Goal: Communication & Community: Share content

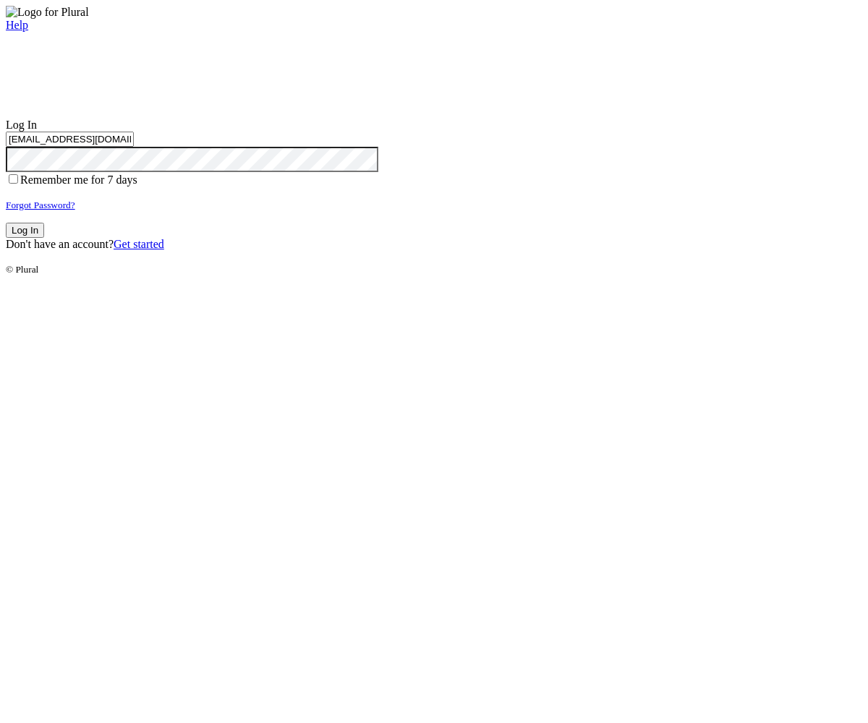
type input "test-1756839950-3@civiceagle.com"
click at [44, 238] on button "Log In" at bounding box center [25, 230] width 38 height 15
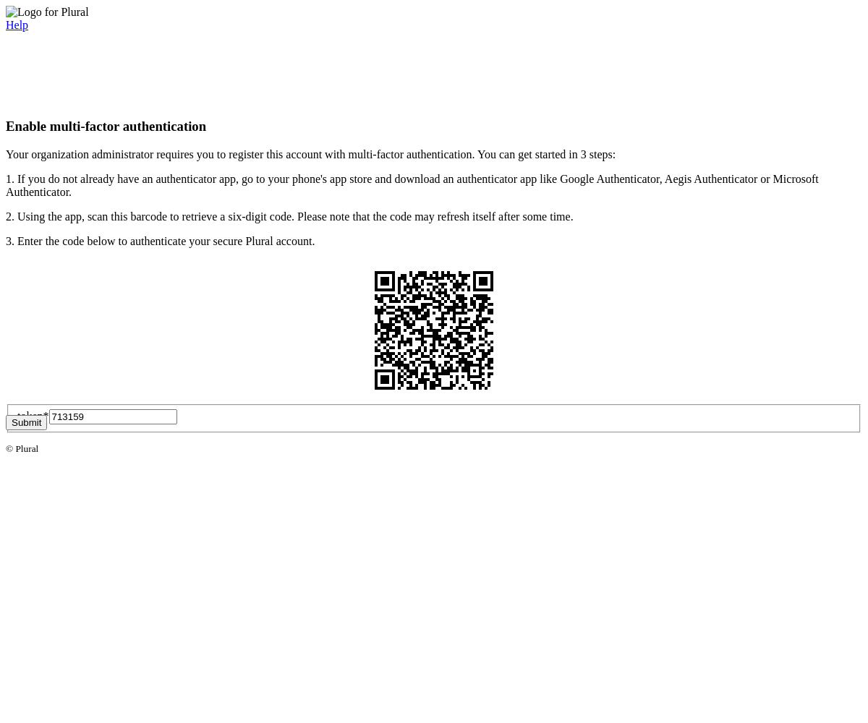
type input "713159"
click at [47, 430] on button "Submit" at bounding box center [26, 422] width 41 height 15
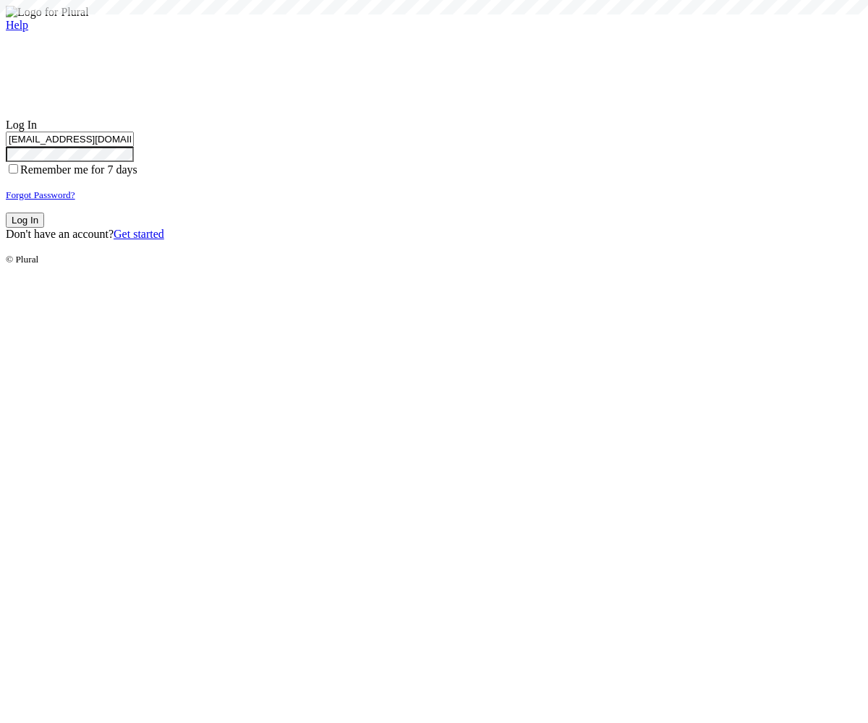
type input "test-1756839950-3@civiceagle.com"
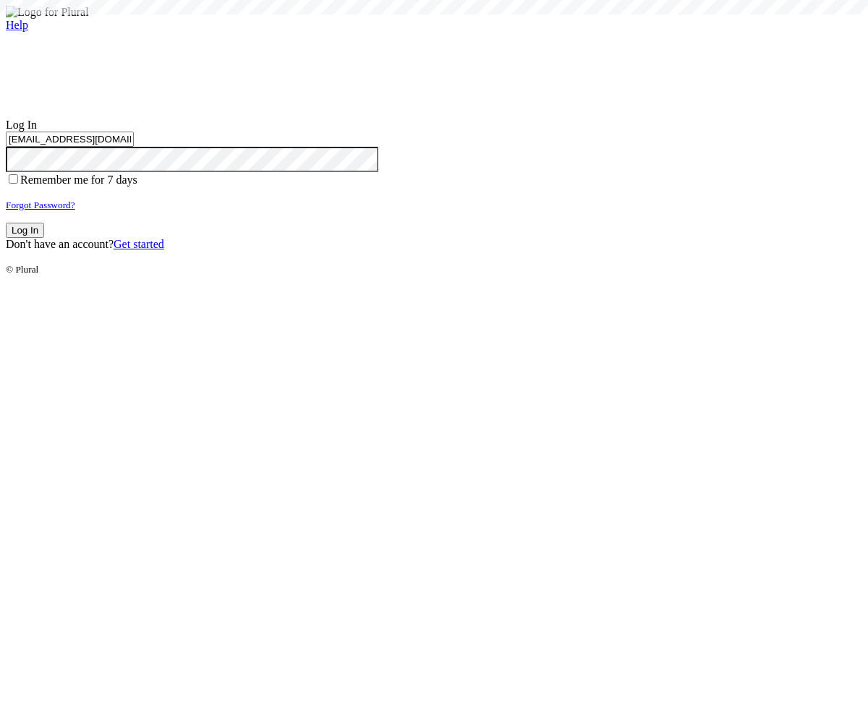
click at [44, 238] on button "Log In" at bounding box center [25, 230] width 38 height 15
click at [75, 210] on small "Forgot Password?" at bounding box center [40, 205] width 69 height 11
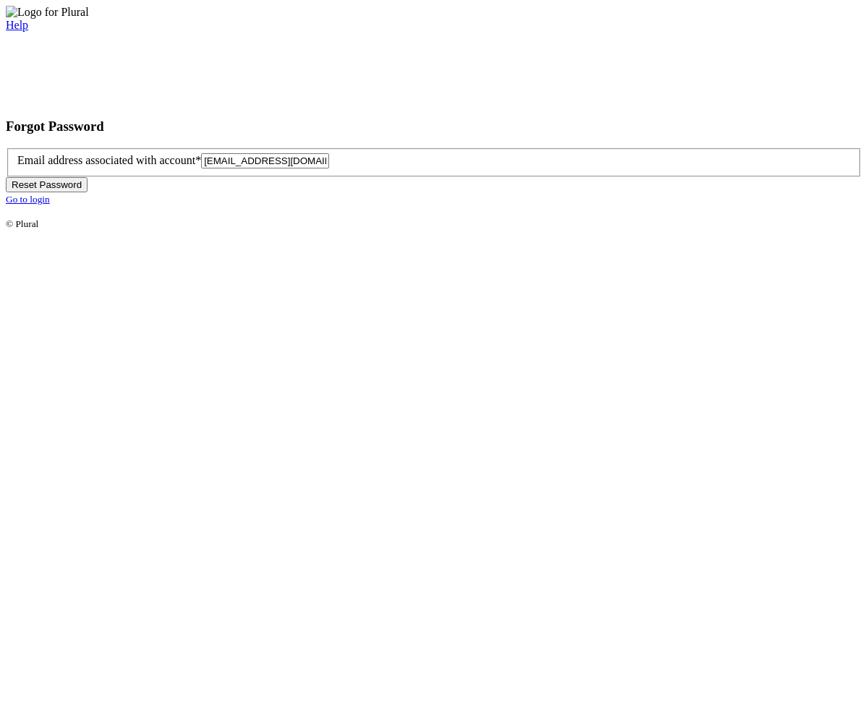
click at [88, 192] on button "Reset Password" at bounding box center [47, 184] width 82 height 15
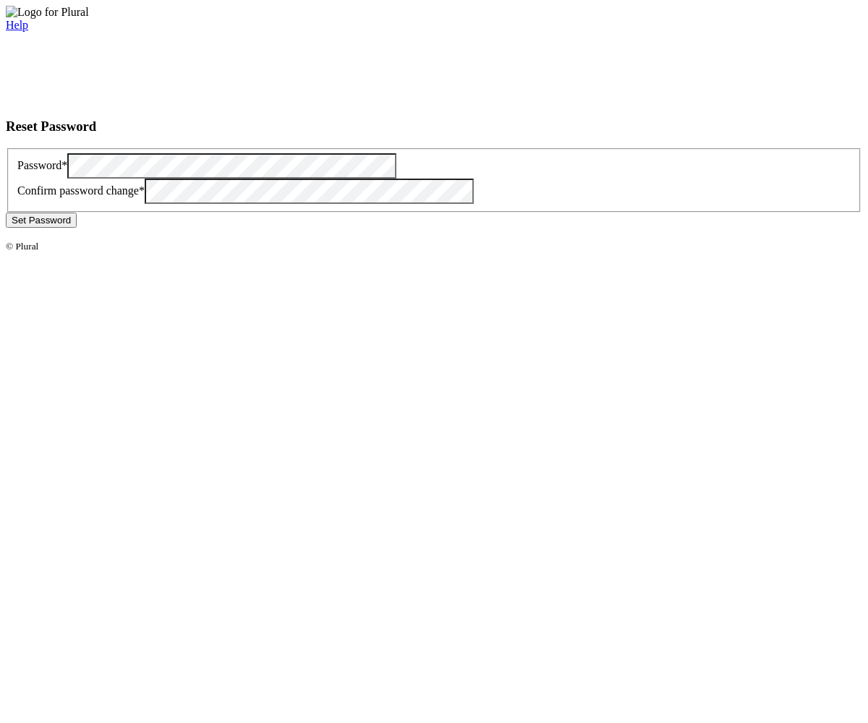
click at [77, 228] on button "Set Password" at bounding box center [41, 220] width 71 height 15
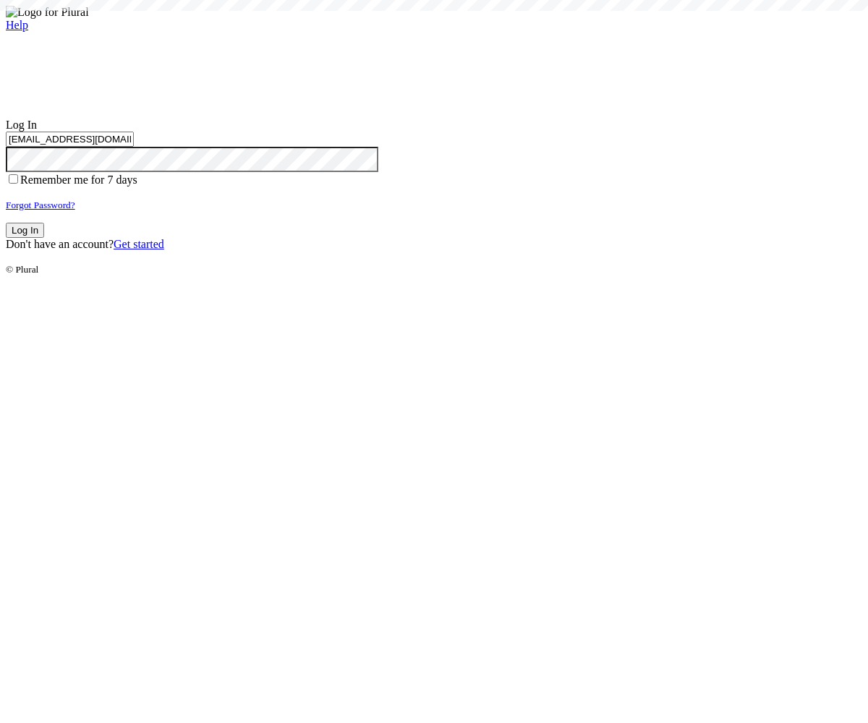
type input "[EMAIL_ADDRESS][DOMAIN_NAME]"
click at [44, 238] on button "Log In" at bounding box center [25, 230] width 38 height 15
type input "[EMAIL_ADDRESS][DOMAIN_NAME]"
click at [44, 238] on button "Log In" at bounding box center [25, 230] width 38 height 15
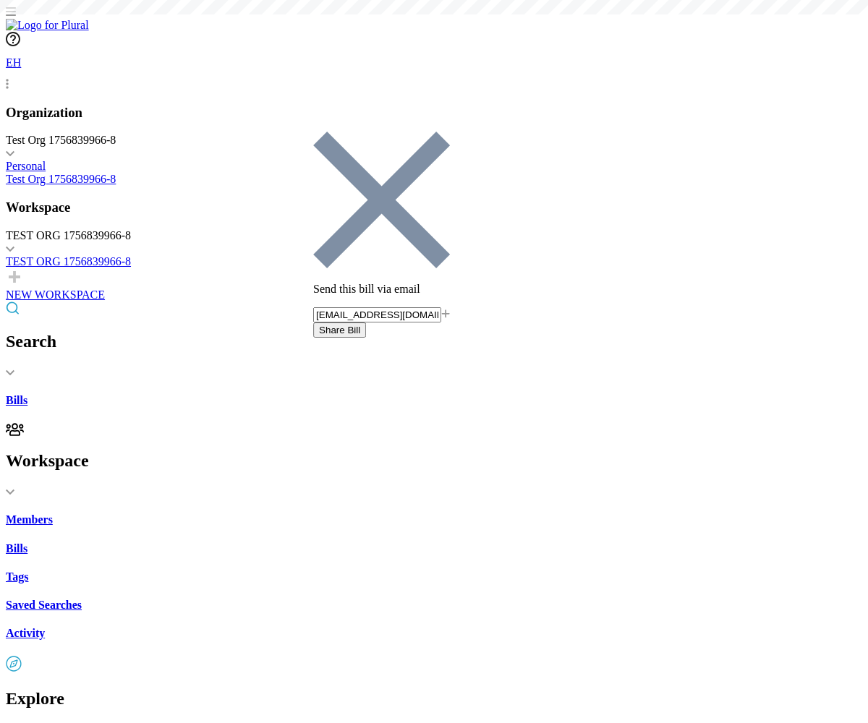
type input "[EMAIL_ADDRESS][DOMAIN_NAME]"
click at [366, 323] on button "Share Bill" at bounding box center [339, 330] width 53 height 15
